Goal: Transaction & Acquisition: Purchase product/service

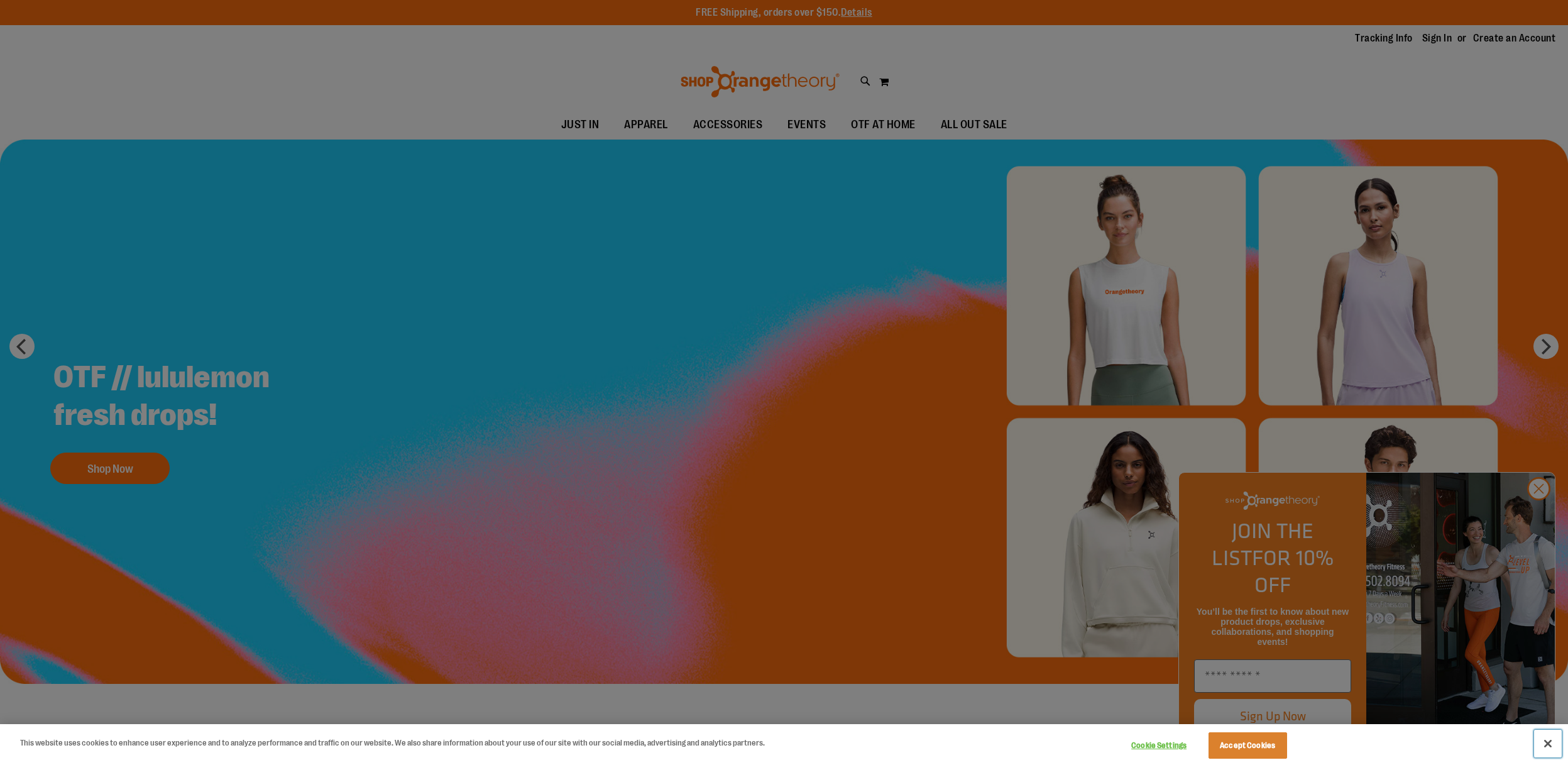
click at [1547, 750] on button "Close" at bounding box center [1548, 743] width 28 height 28
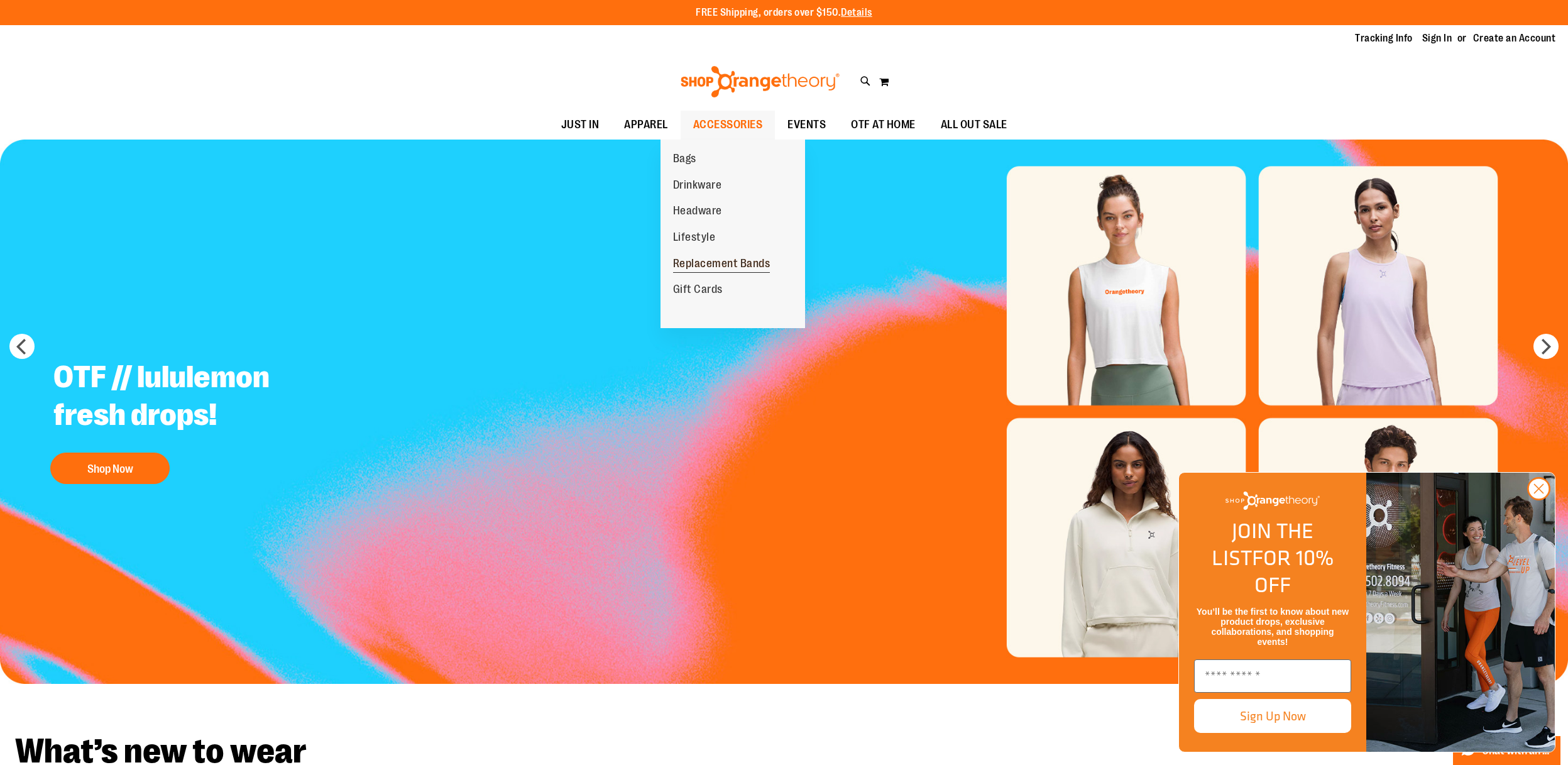
click at [696, 259] on span "Replacement Bands" at bounding box center [721, 264] width 98 height 16
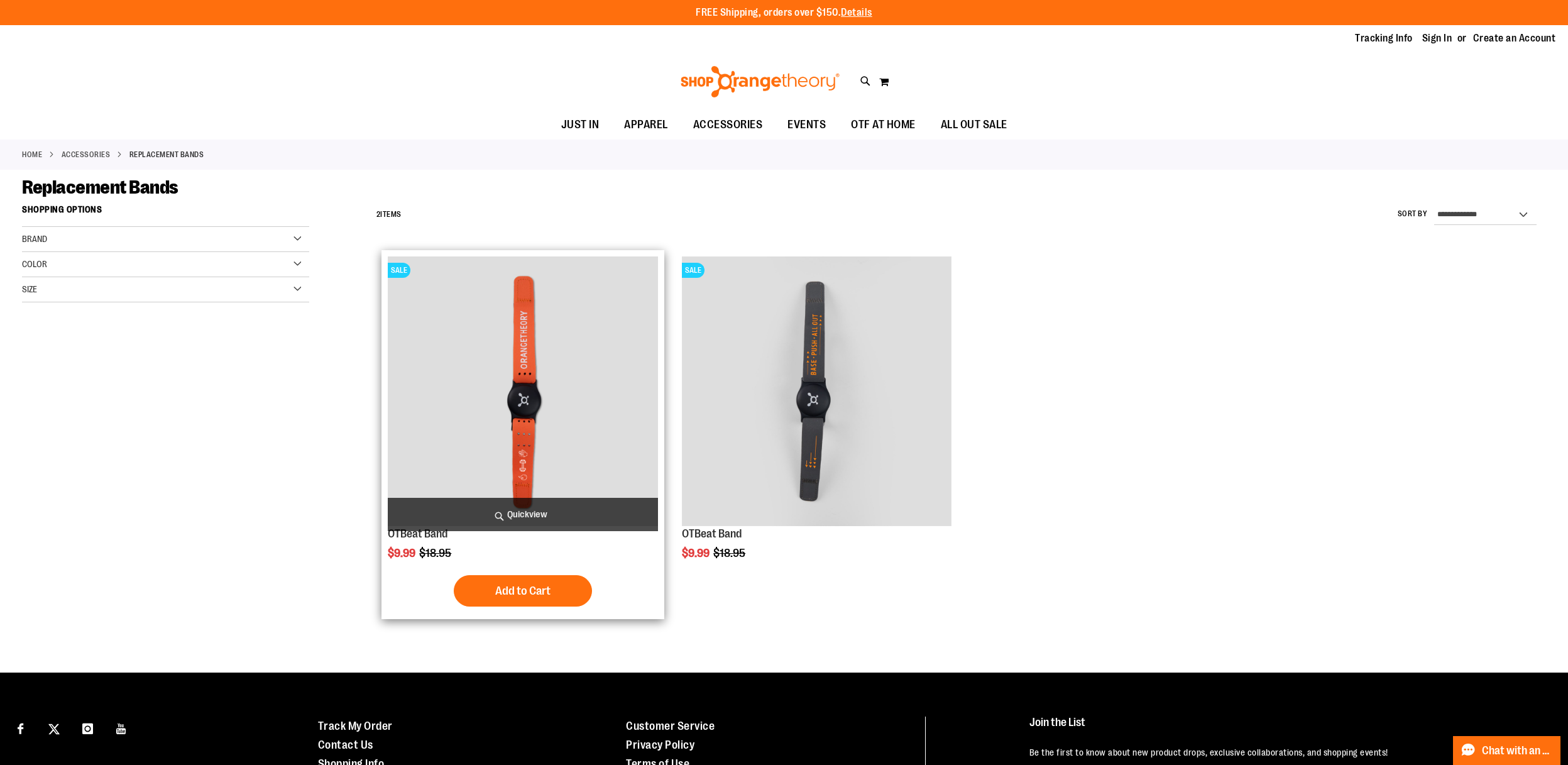
click at [530, 359] on img "product" at bounding box center [523, 391] width 270 height 270
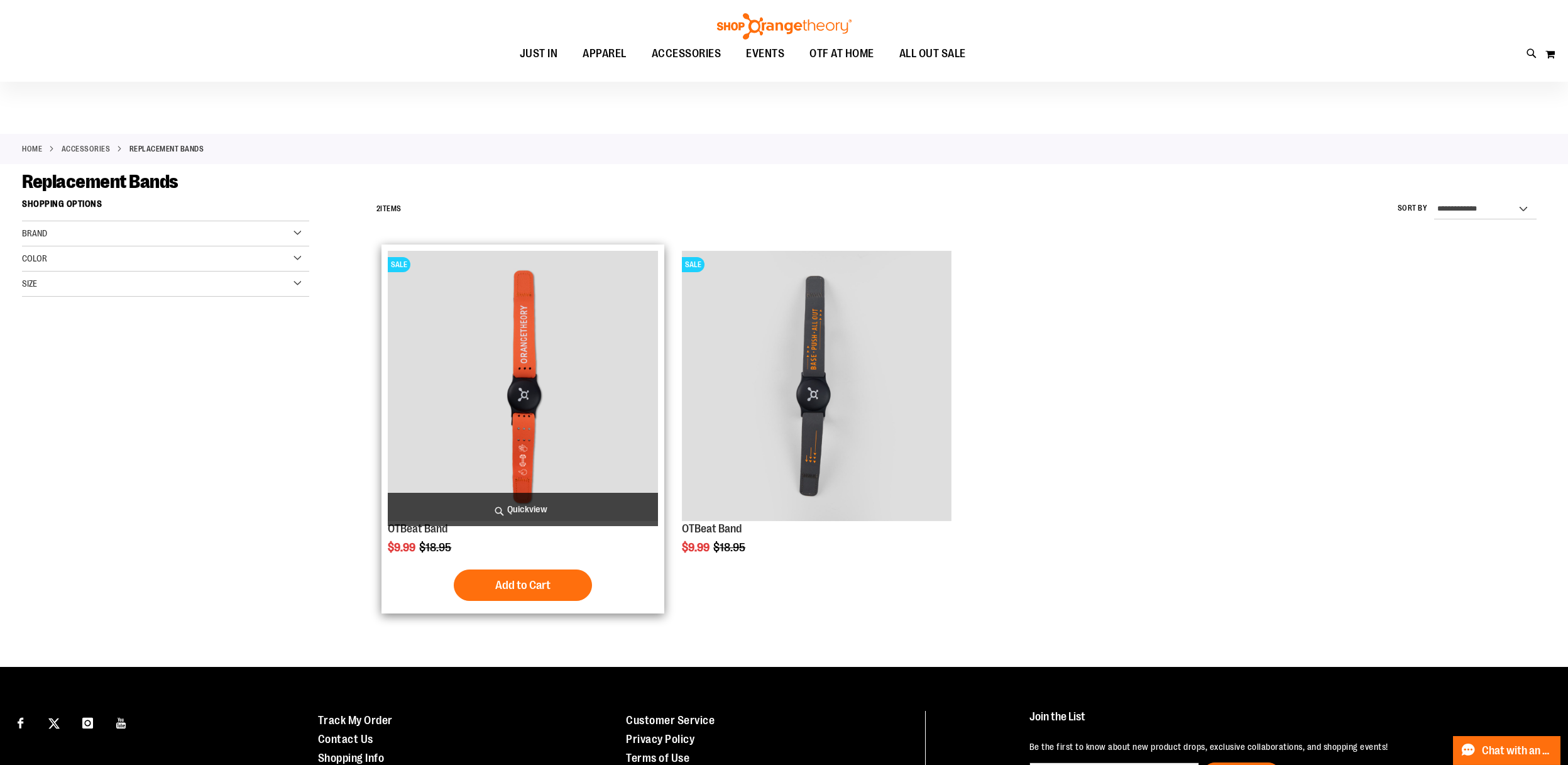
scroll to position [9, 0]
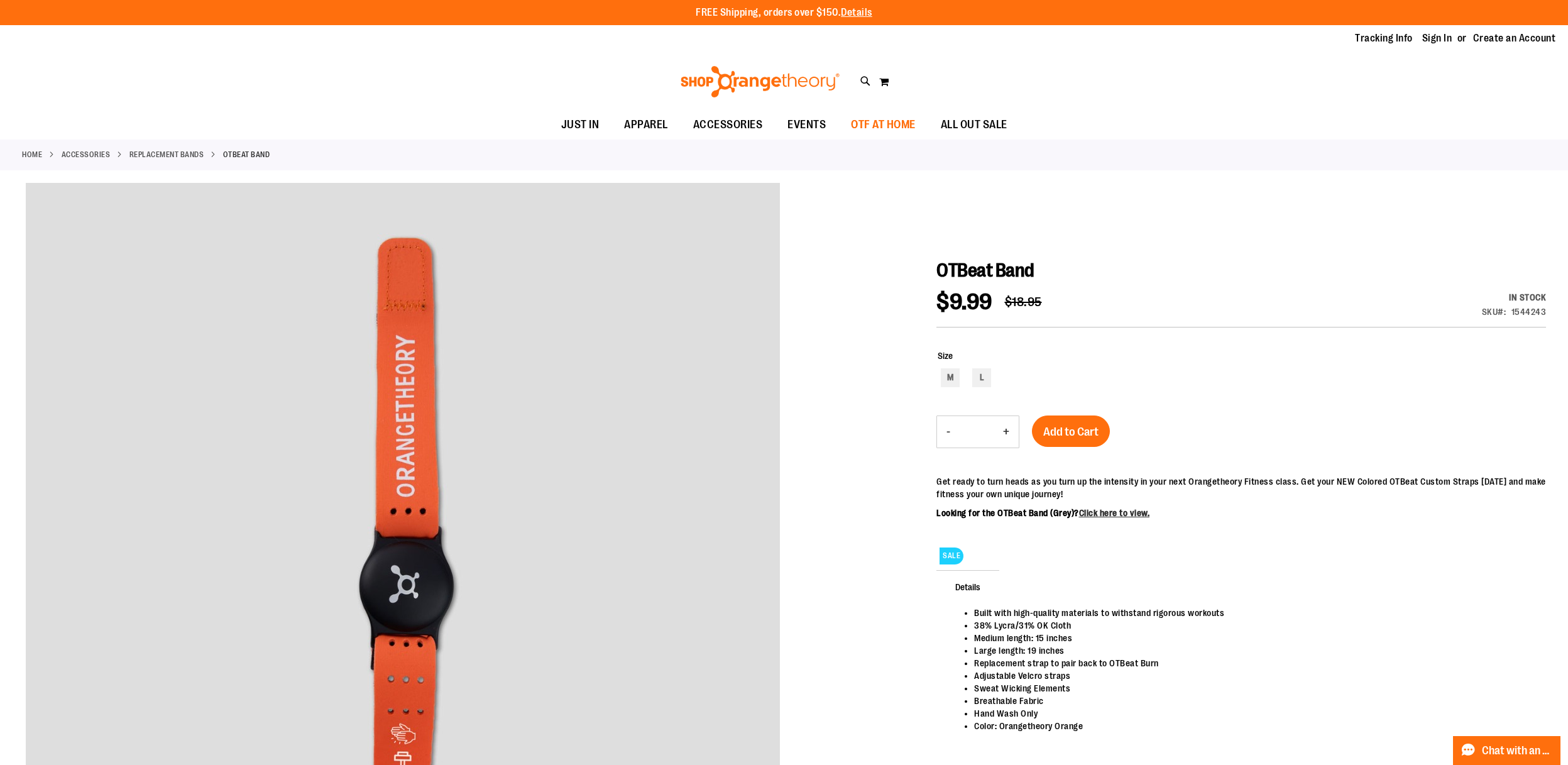
click at [901, 127] on span "OTF AT HOME" at bounding box center [882, 124] width 64 height 28
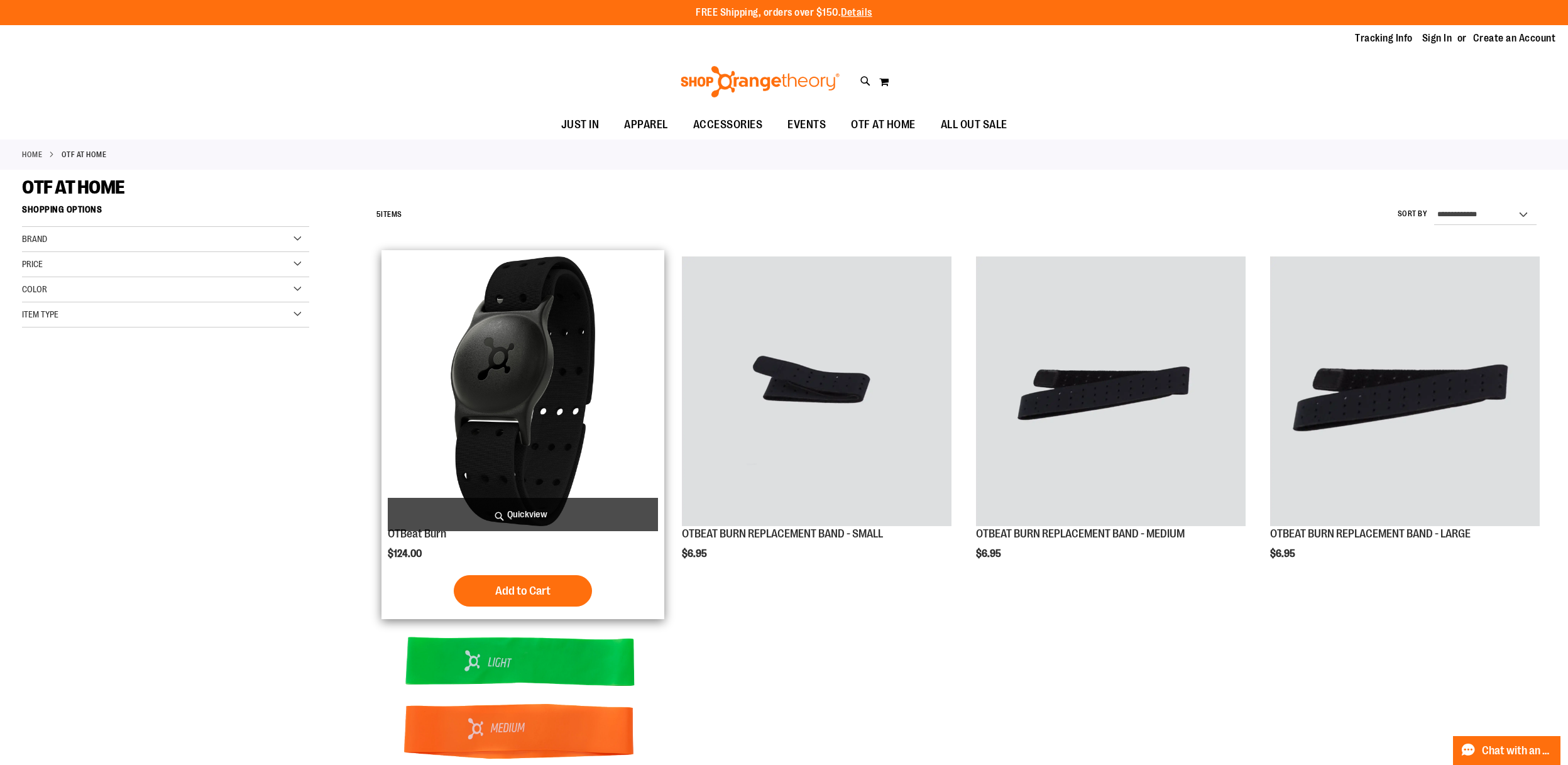
click at [636, 362] on img "product" at bounding box center [523, 391] width 270 height 270
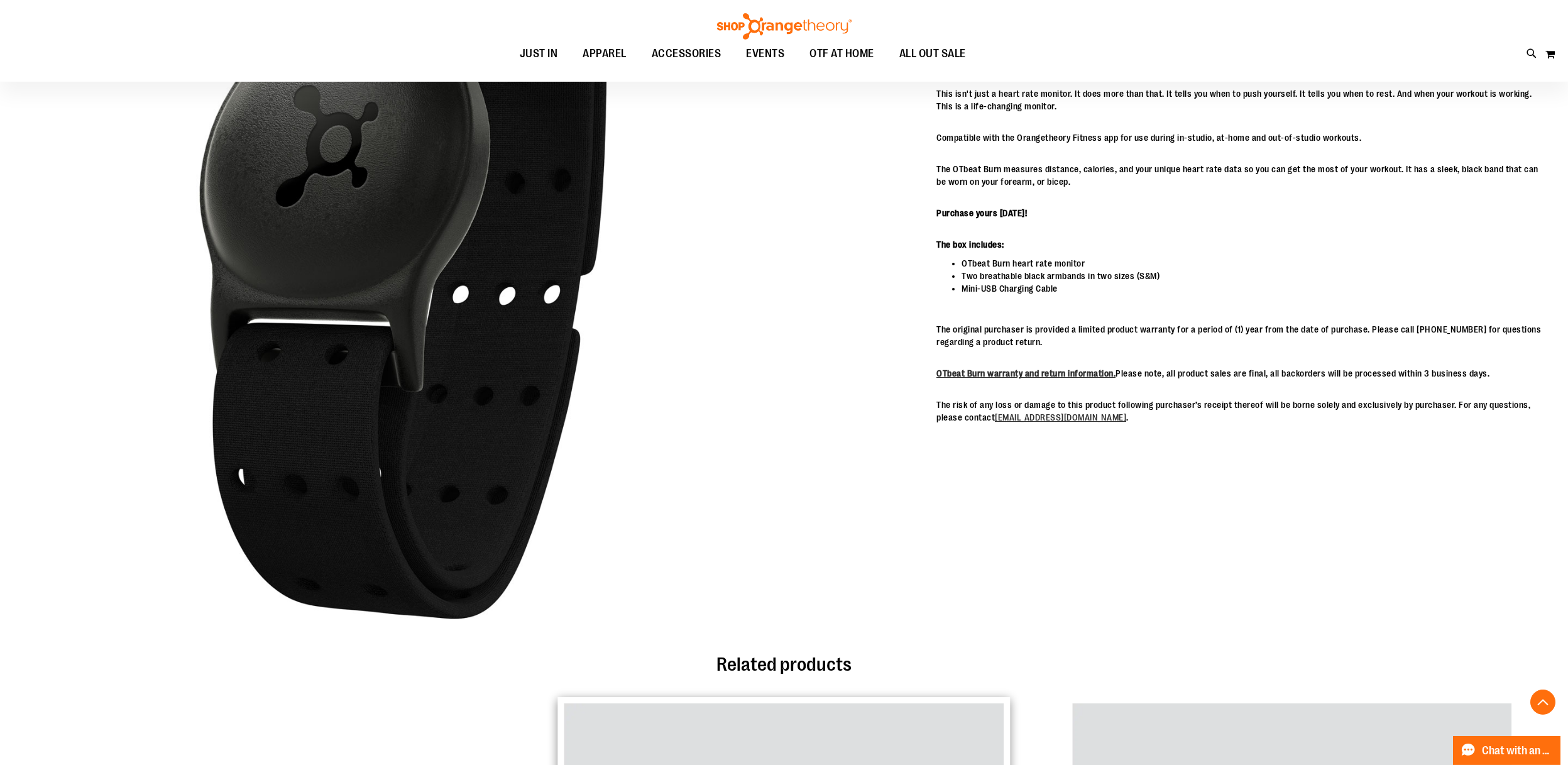
scroll to position [361, 0]
